Goal: Task Accomplishment & Management: Complete application form

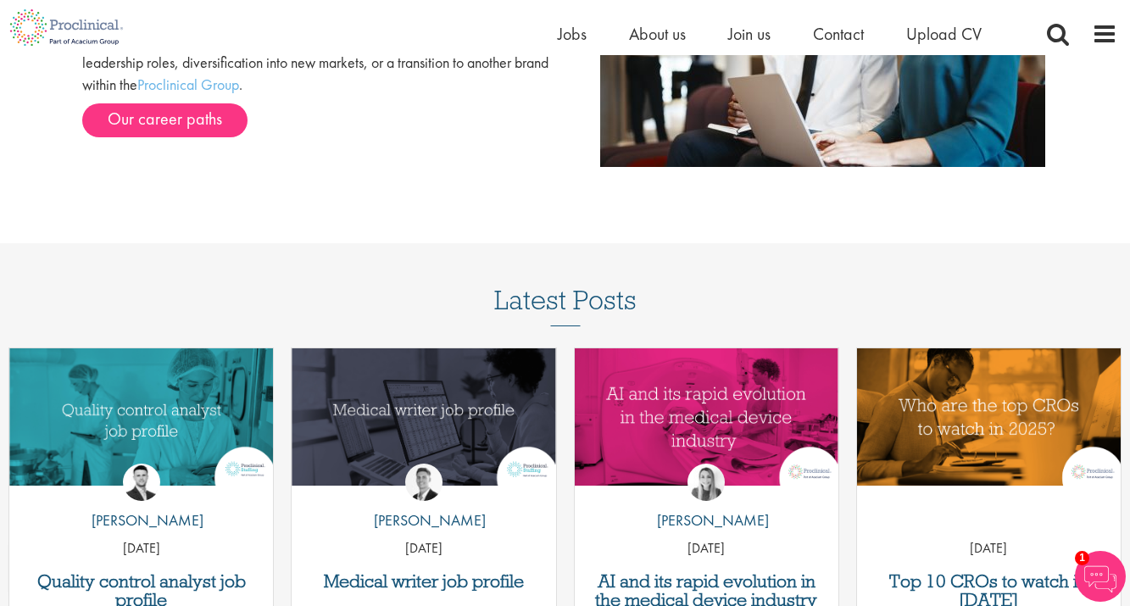
scroll to position [1823, 0]
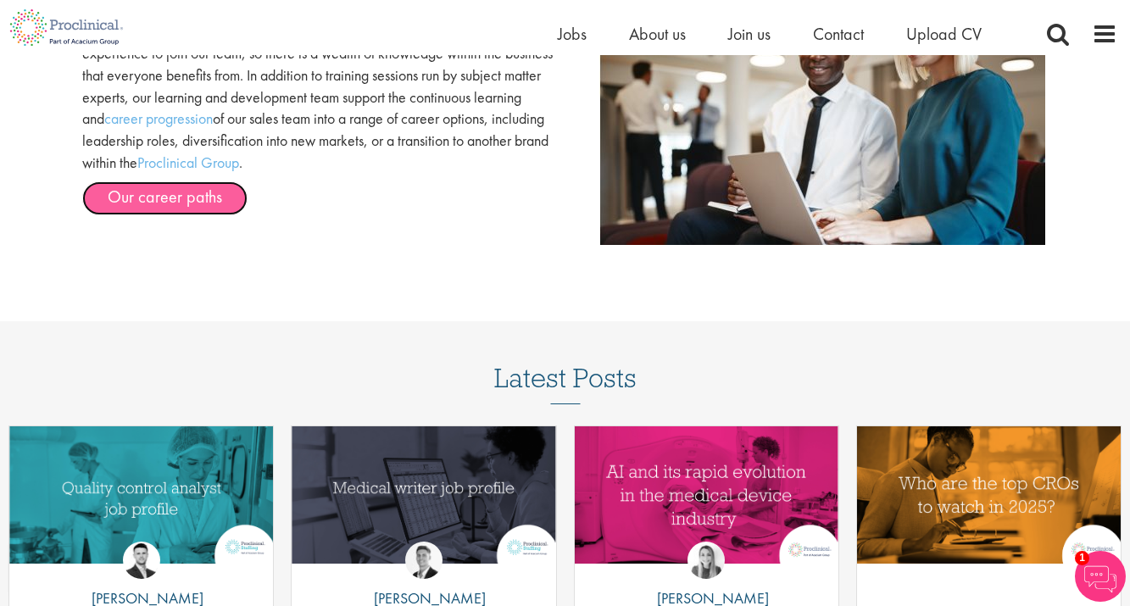
click at [202, 209] on link "Our career paths" at bounding box center [164, 198] width 165 height 34
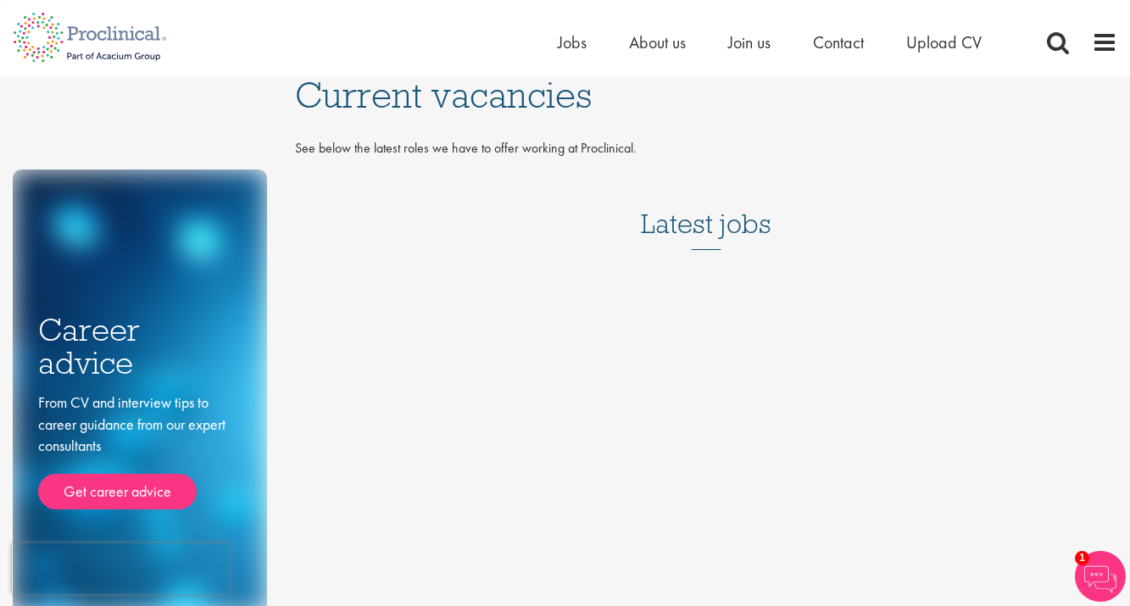
click at [702, 230] on h3 "Latest jobs" at bounding box center [706, 208] width 131 height 83
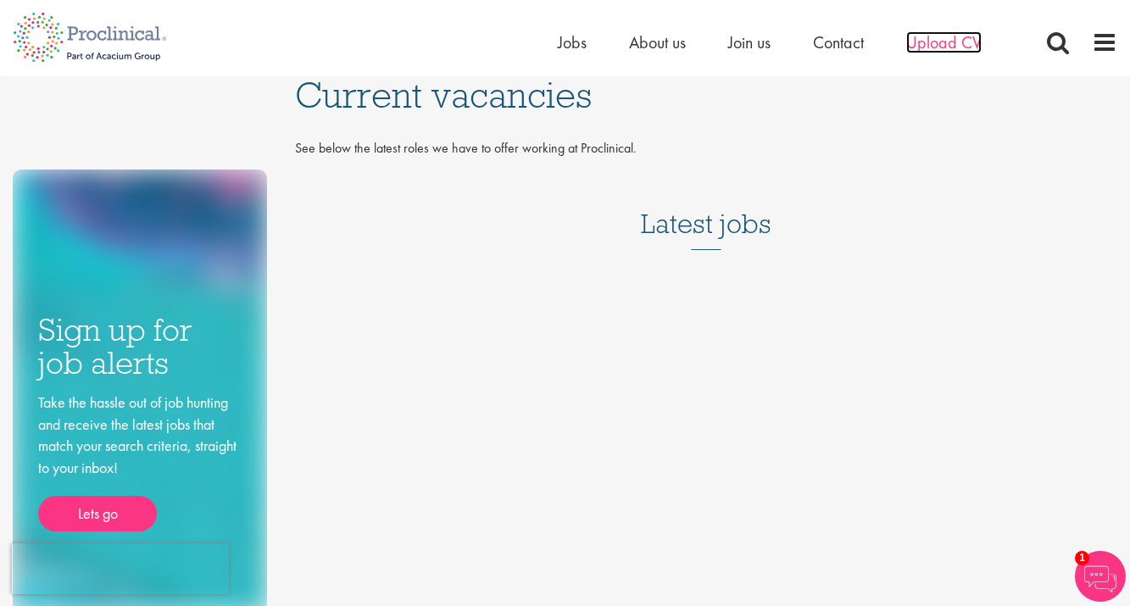
click at [950, 42] on span "Upload CV" at bounding box center [943, 42] width 75 height 22
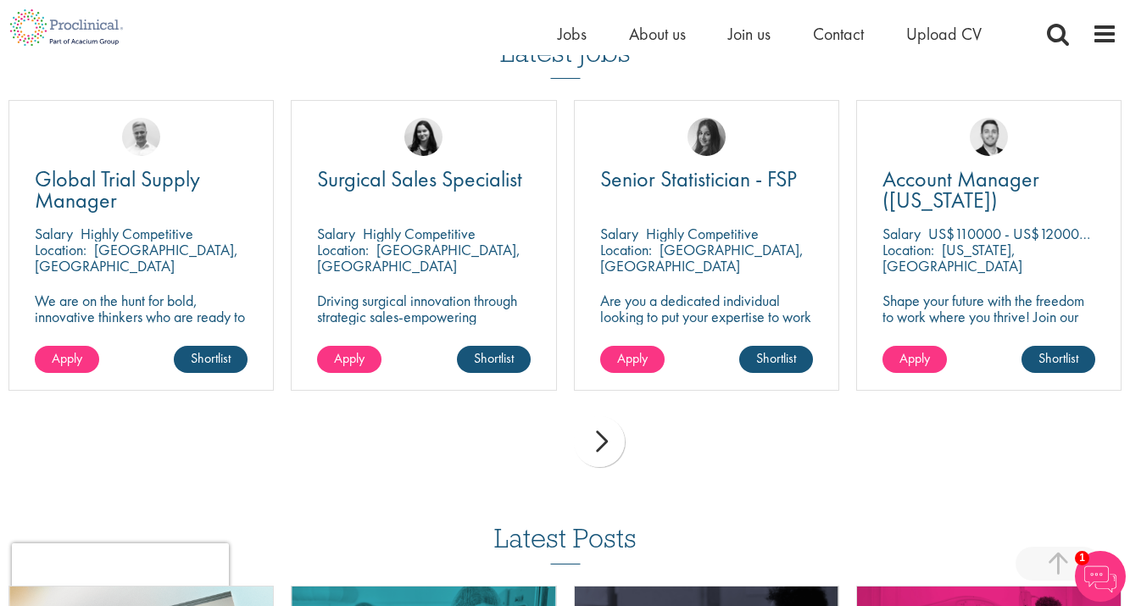
scroll to position [1196, 0]
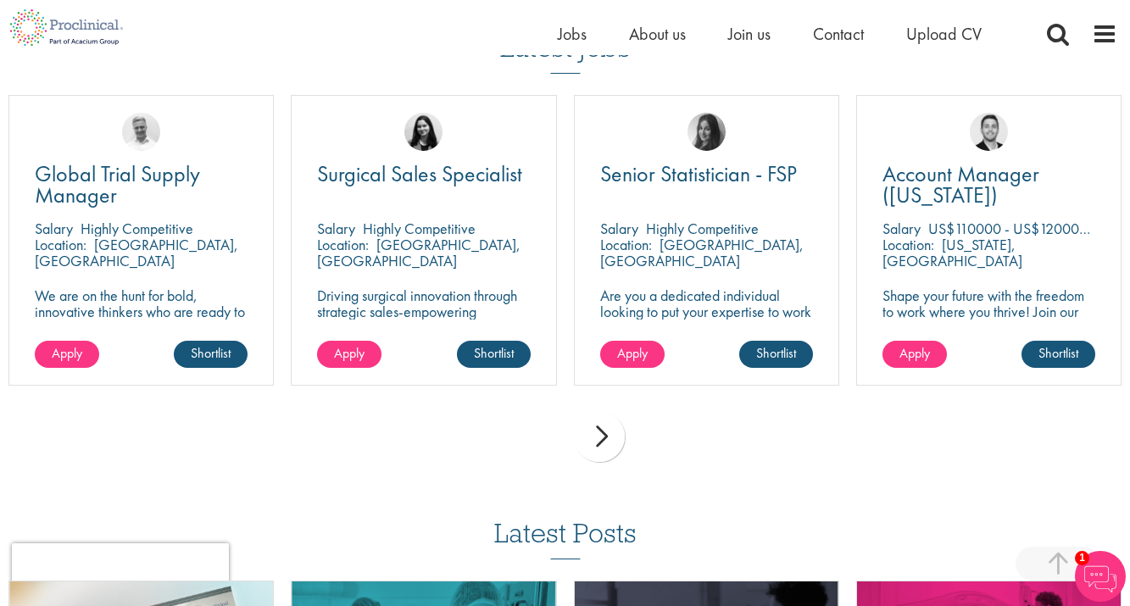
click at [593, 443] on div "next" at bounding box center [599, 436] width 51 height 51
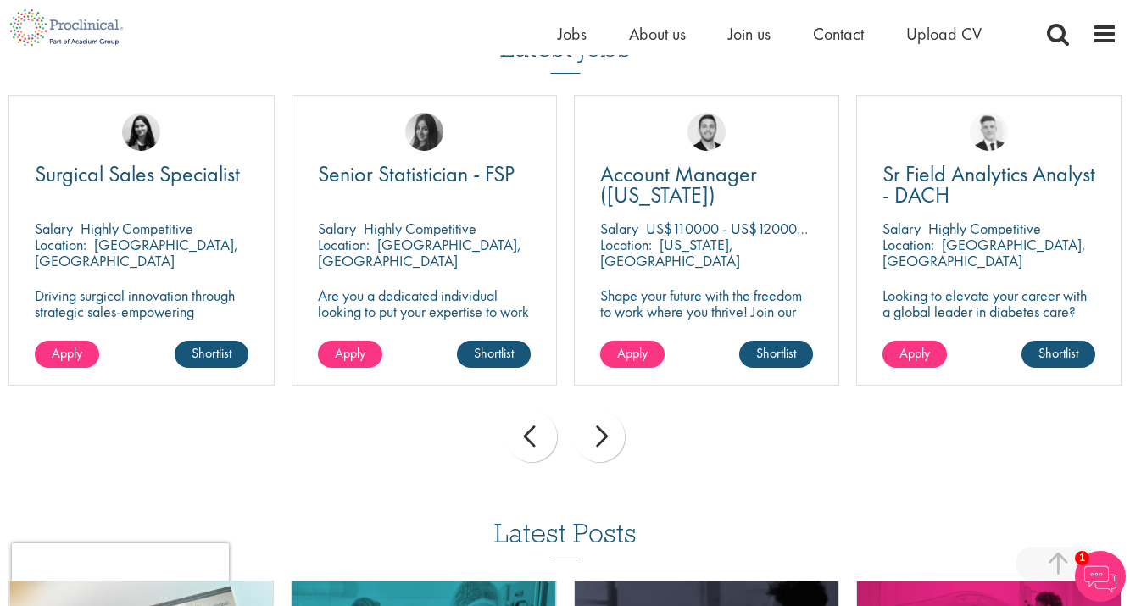
click at [593, 443] on div "next" at bounding box center [599, 436] width 51 height 51
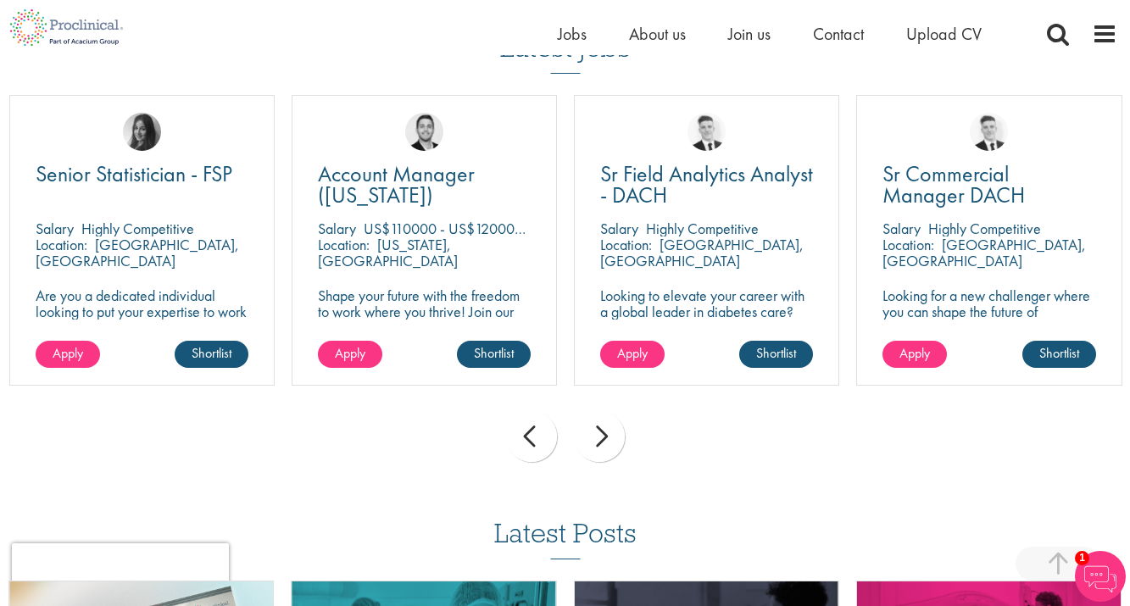
click at [593, 443] on div "next" at bounding box center [599, 436] width 51 height 51
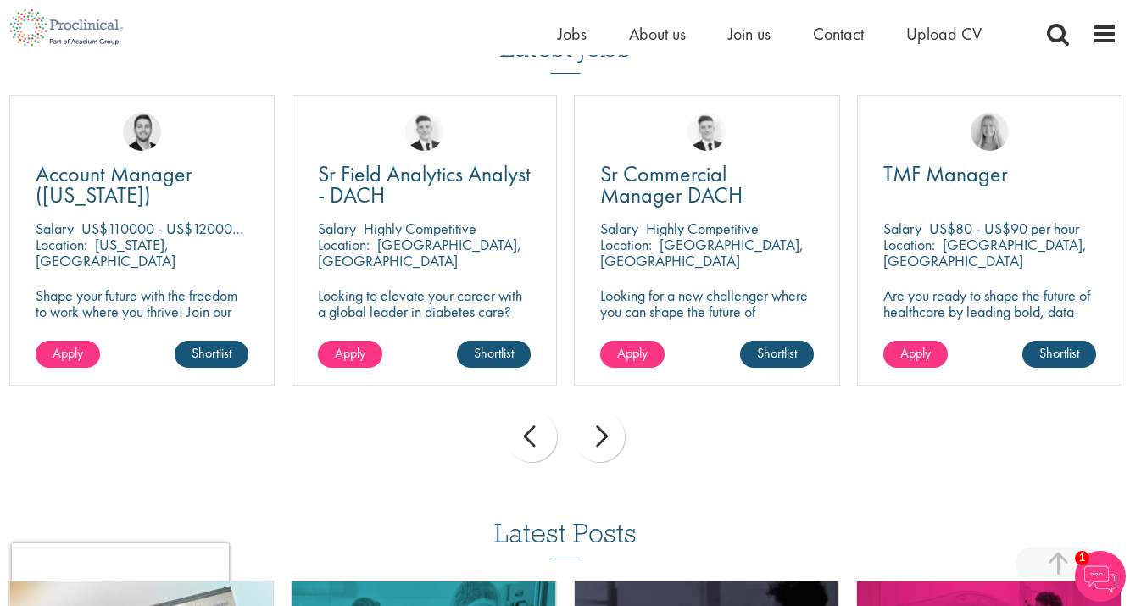
click at [593, 443] on div "next" at bounding box center [599, 436] width 51 height 51
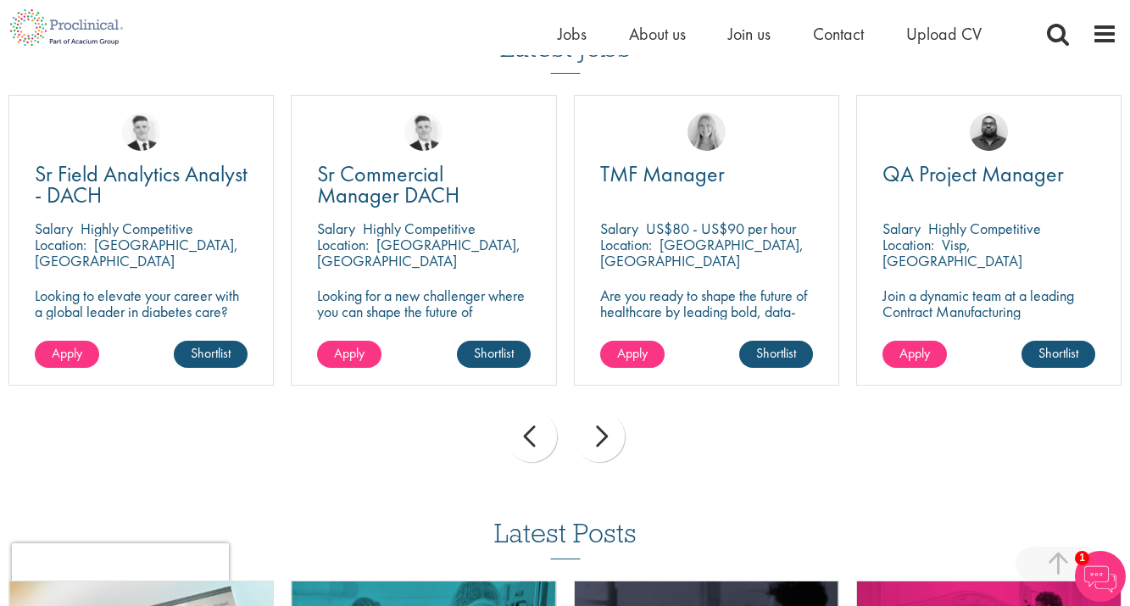
click at [593, 443] on div "next" at bounding box center [599, 436] width 51 height 51
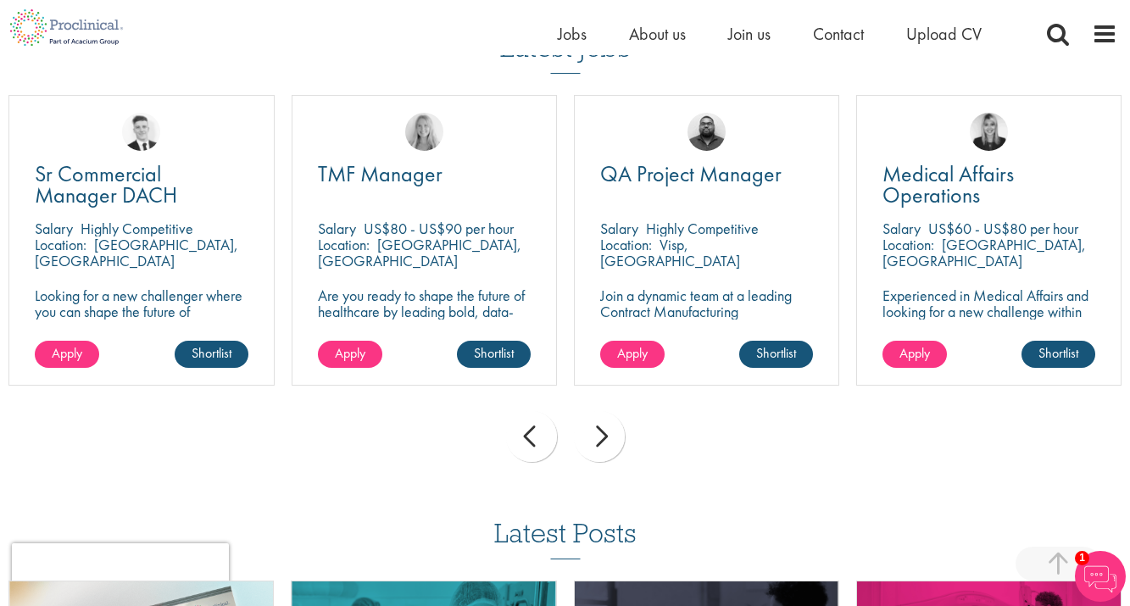
click at [593, 443] on div "next" at bounding box center [599, 436] width 51 height 51
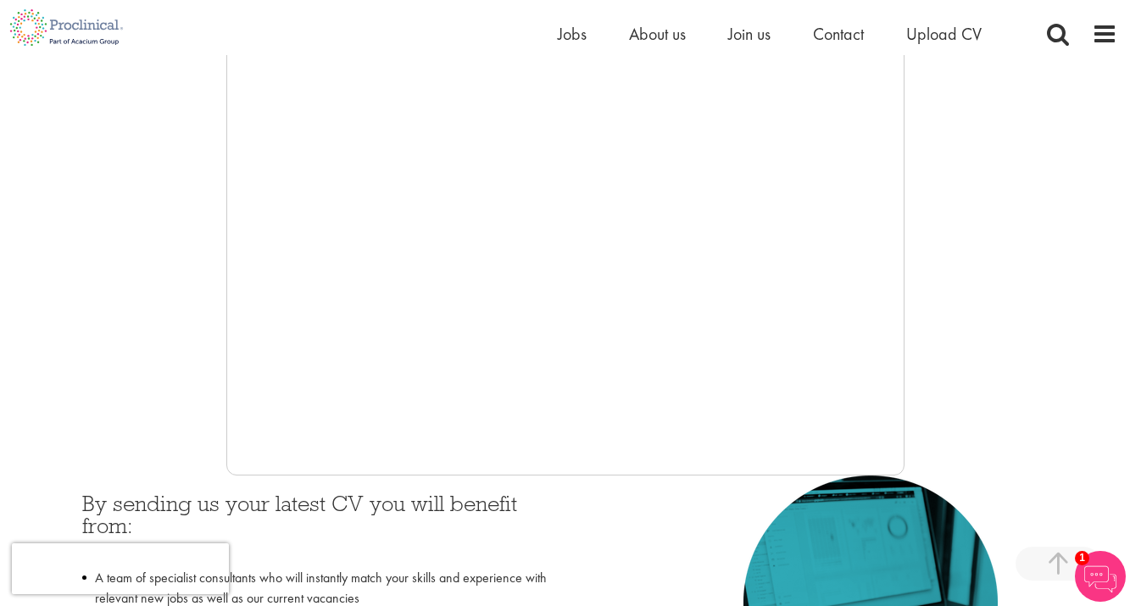
scroll to position [380, 0]
